Goal: Navigation & Orientation: Find specific page/section

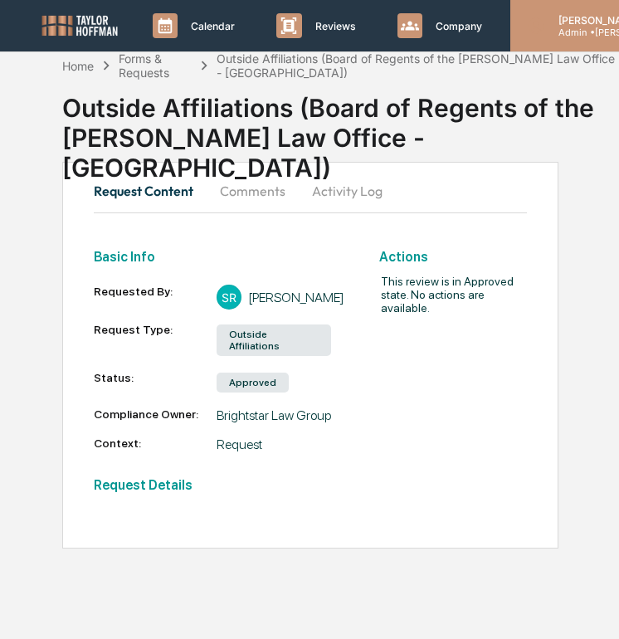
click at [572, 29] on p "Admin • [PERSON_NAME]" at bounding box center [607, 33] width 124 height 12
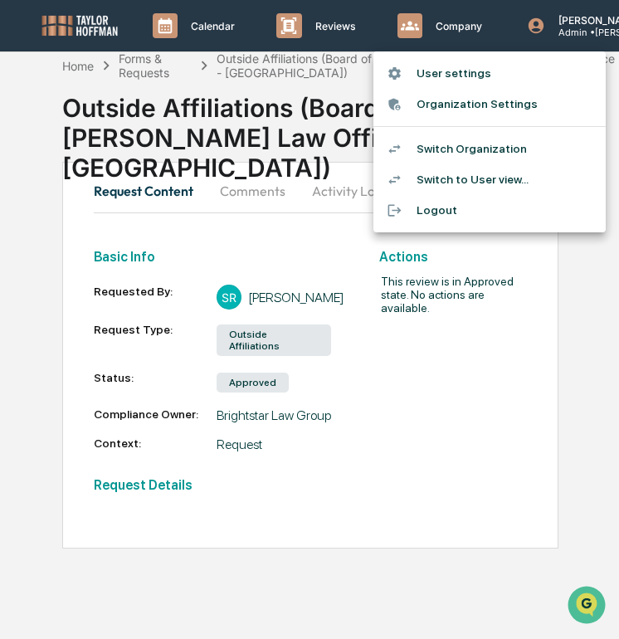
click at [525, 153] on li "Switch Organization" at bounding box center [489, 149] width 232 height 31
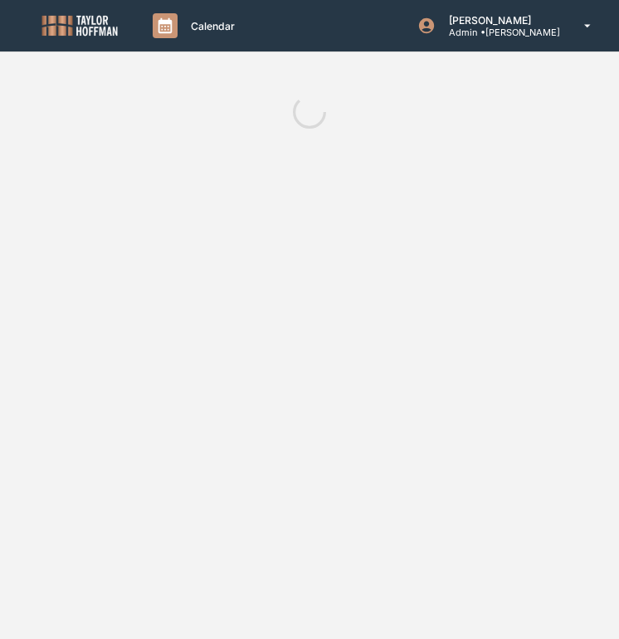
click at [64, 27] on img at bounding box center [80, 25] width 80 height 24
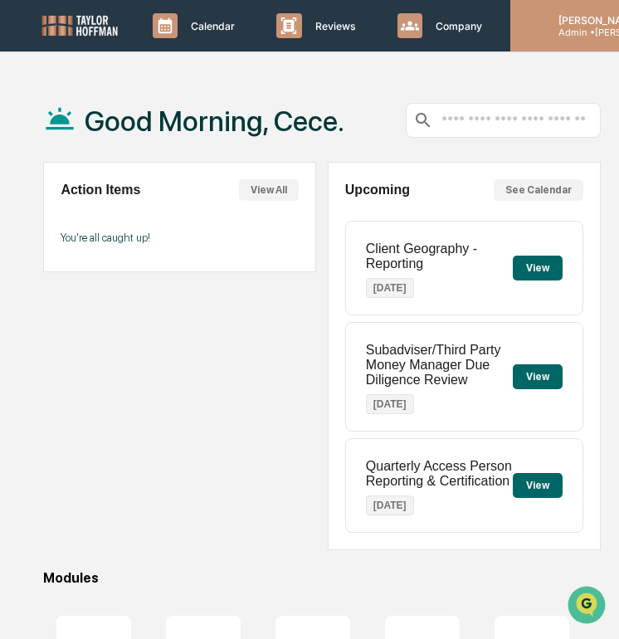
click at [547, 27] on p "Admin • [PERSON_NAME]" at bounding box center [607, 33] width 124 height 12
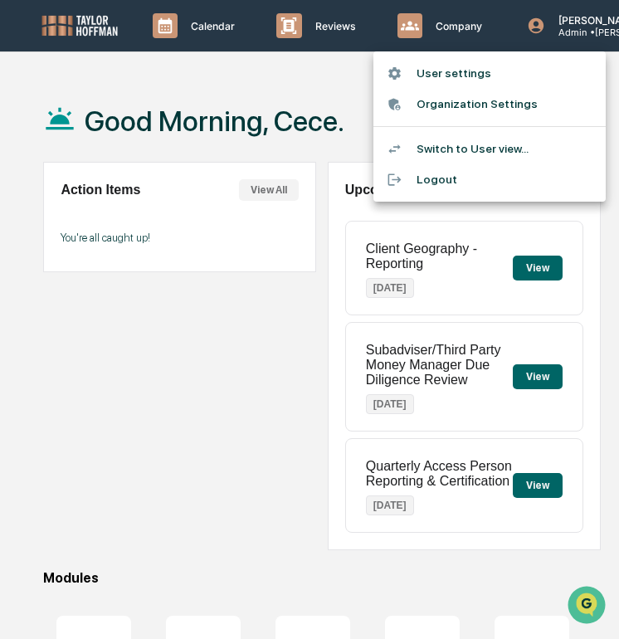
click at [576, 37] on div at bounding box center [309, 319] width 619 height 639
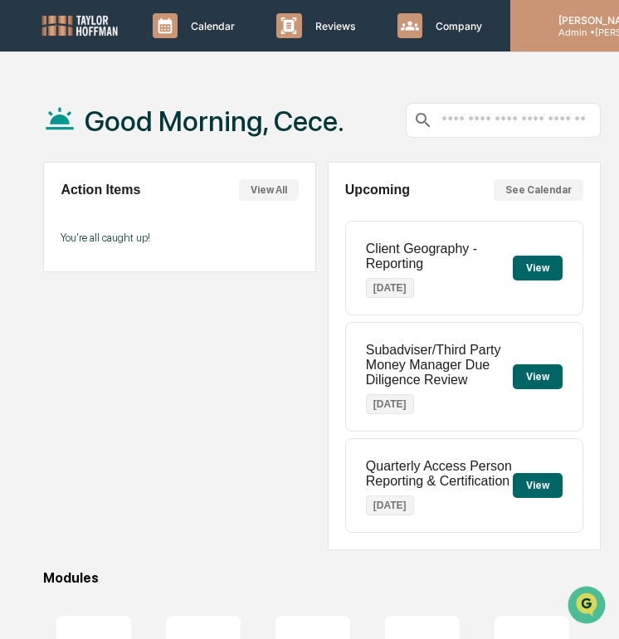
click at [573, 37] on div "Cece Ferraez Admin • Taylor Hoffman" at bounding box center [619, 25] width 218 height 51
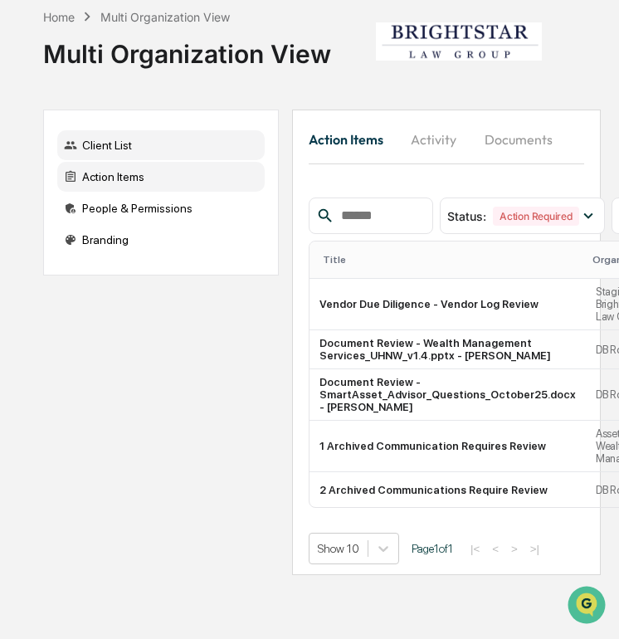
click at [150, 149] on div "Client List" at bounding box center [160, 145] width 207 height 30
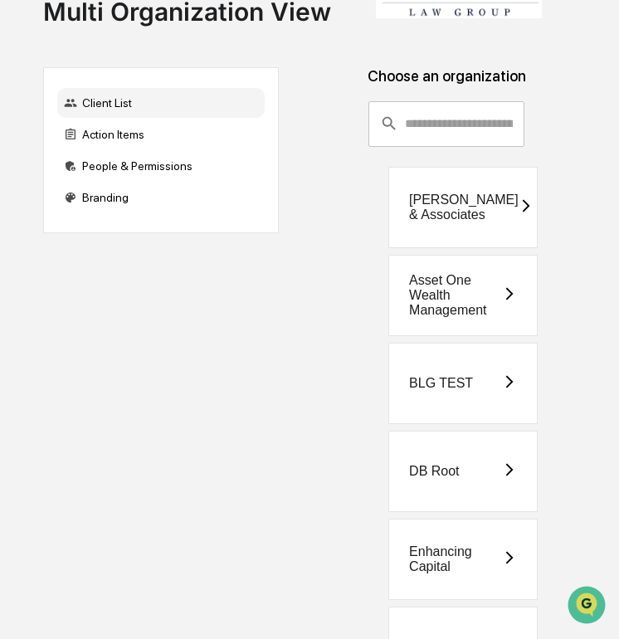
scroll to position [50, 0]
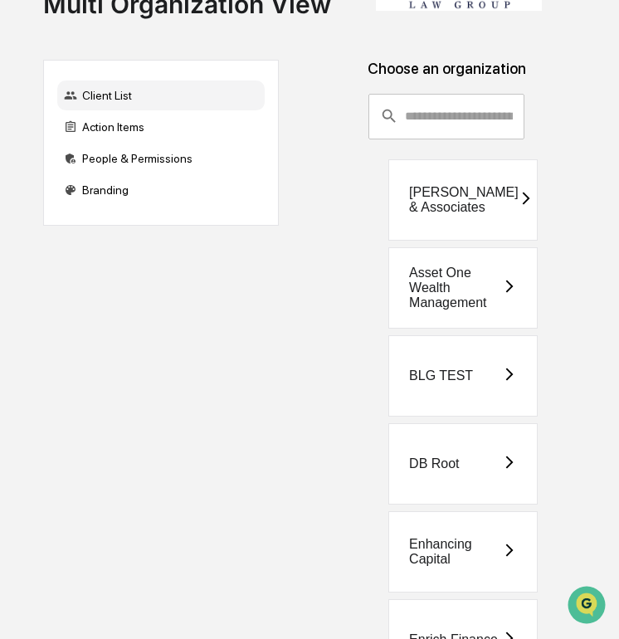
click at [474, 312] on div "Asset One Wealth Management" at bounding box center [462, 287] width 149 height 81
